Goal: Navigation & Orientation: Find specific page/section

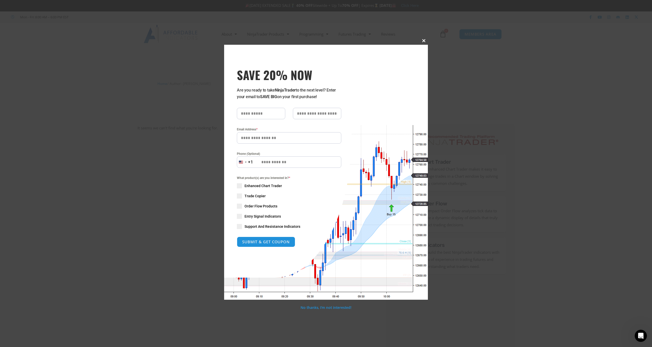
click at [423, 39] on button "Close this module" at bounding box center [423, 41] width 8 height 8
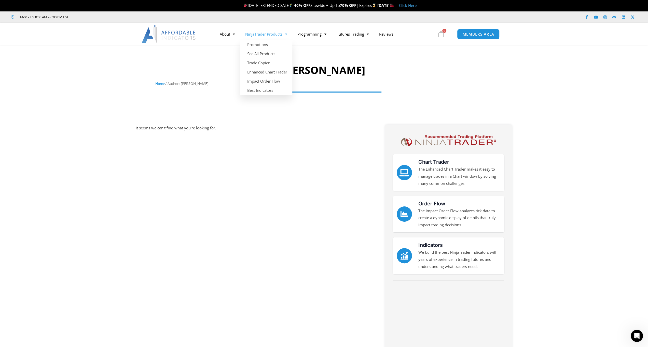
click at [285, 35] on span "Menu" at bounding box center [284, 34] width 5 height 9
